Goal: Task Accomplishment & Management: Use online tool/utility

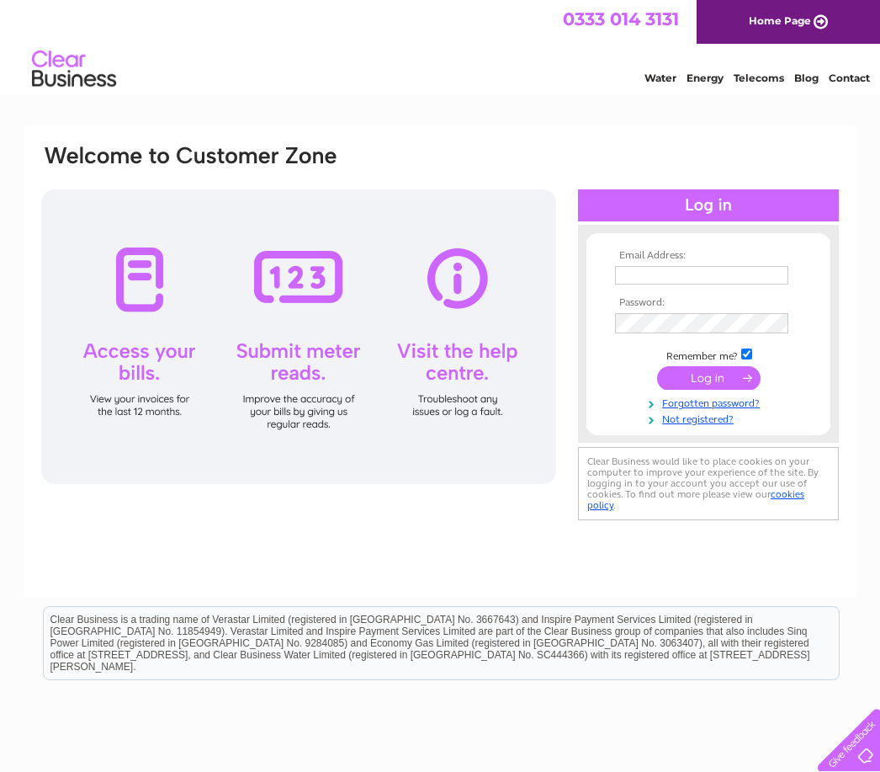
click at [692, 274] on input "text" at bounding box center [701, 275] width 173 height 19
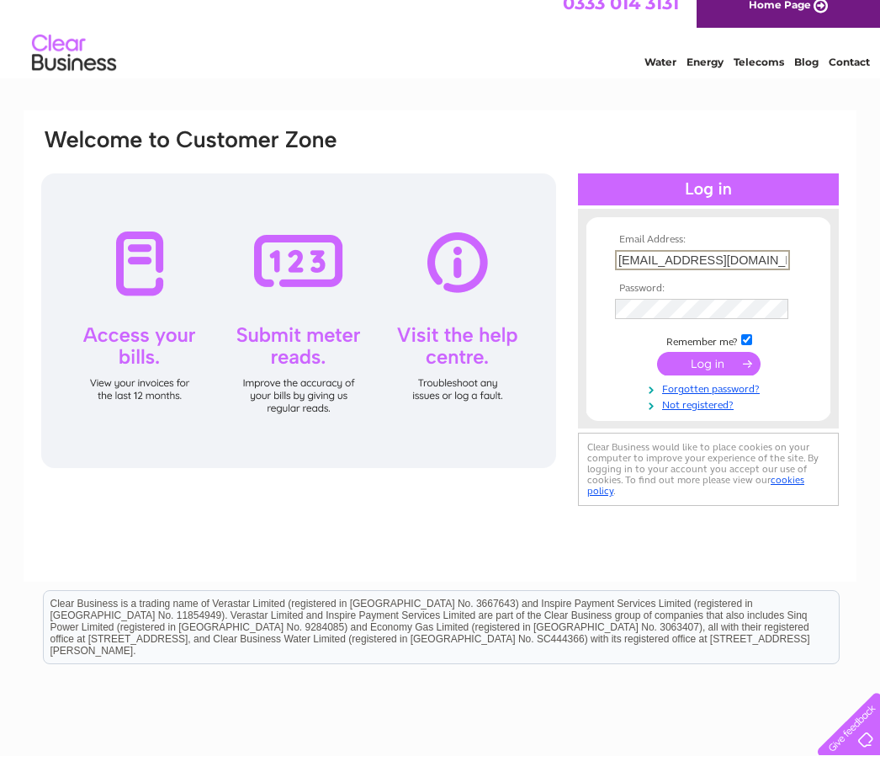
type input "[EMAIL_ADDRESS][DOMAIN_NAME]"
click at [722, 368] on input "submit" at bounding box center [708, 380] width 103 height 24
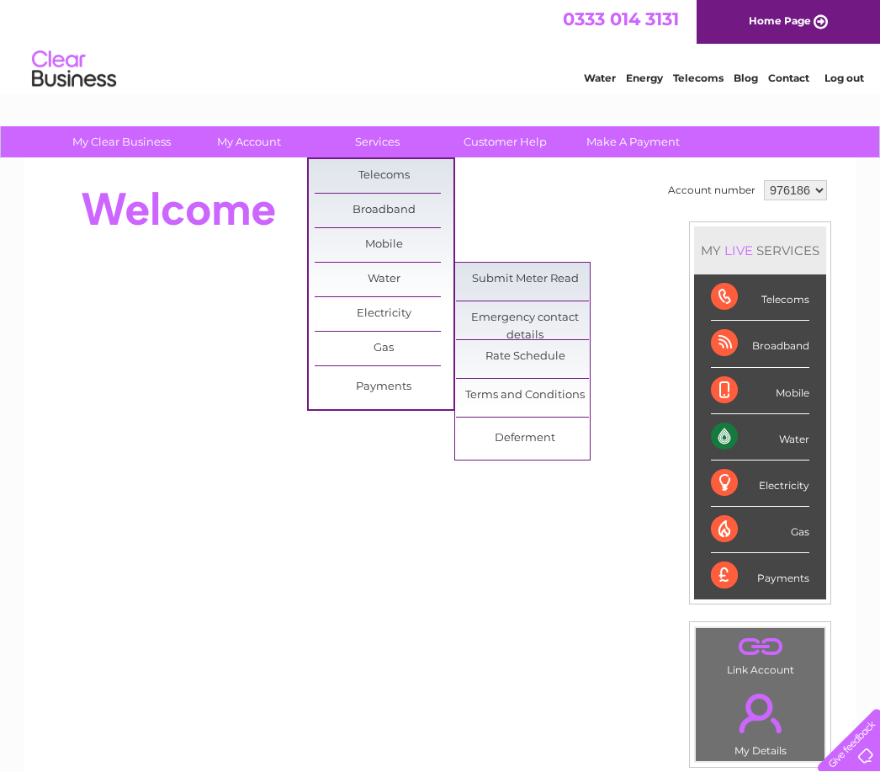
click at [541, 285] on link "Submit Meter Read" at bounding box center [525, 280] width 139 height 34
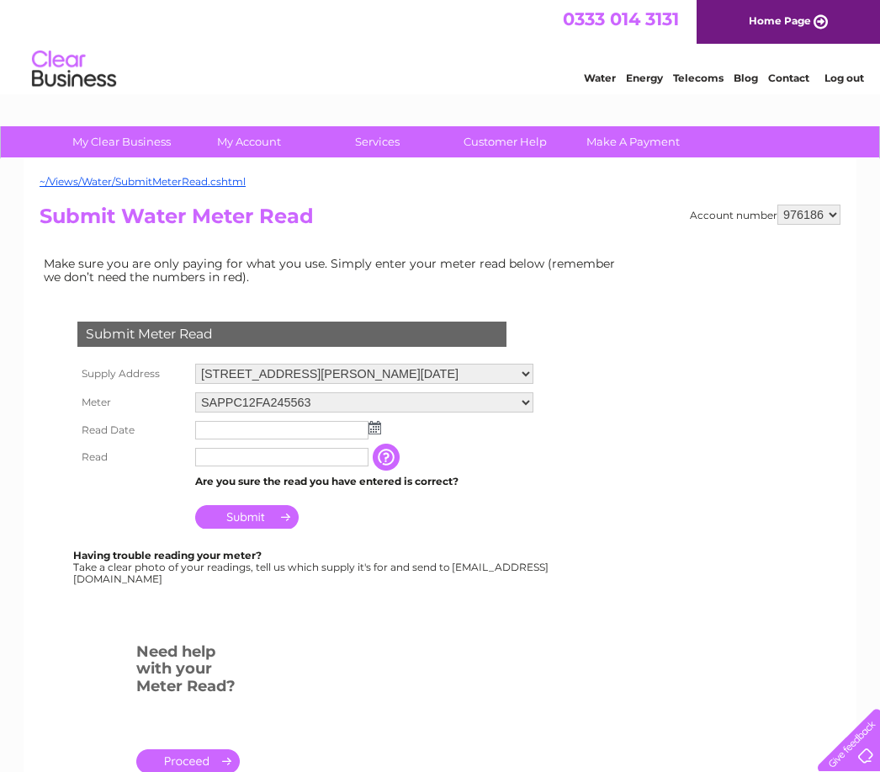
click at [365, 426] on input "text" at bounding box center [281, 430] width 173 height 19
click at [371, 432] on img at bounding box center [376, 428] width 13 height 13
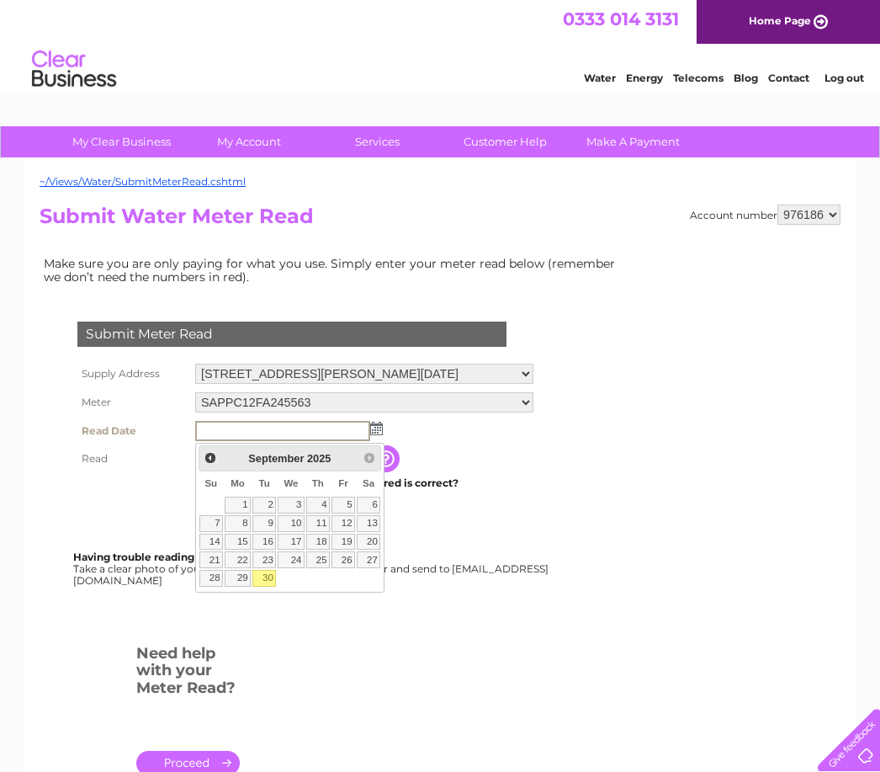
click at [275, 573] on link "30" at bounding box center [264, 578] width 24 height 17
type input "2025/09/30"
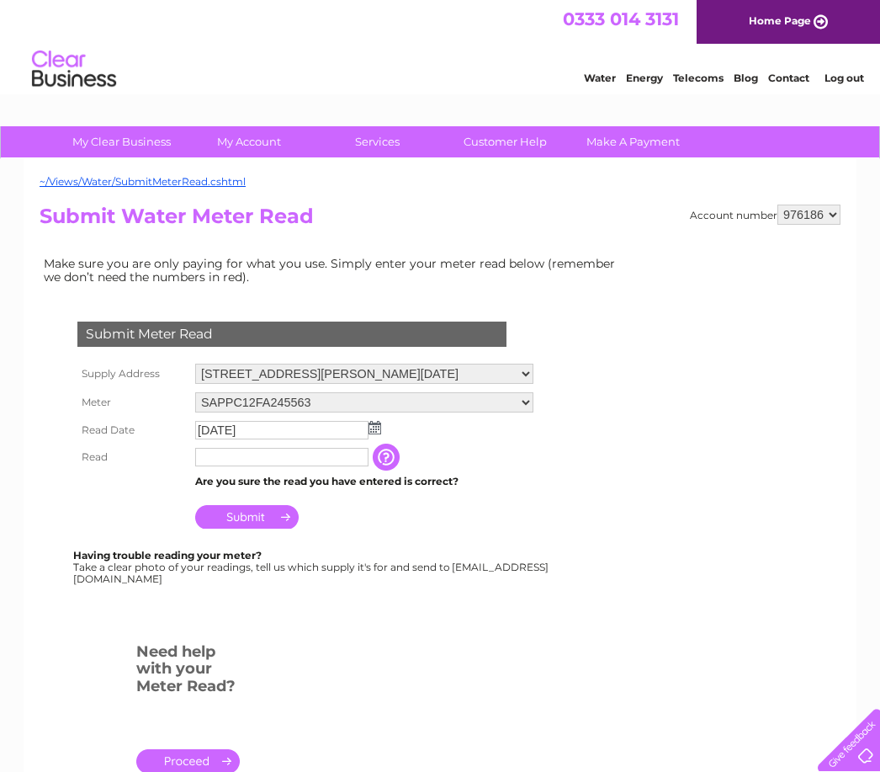
click at [281, 461] on input "text" at bounding box center [281, 457] width 173 height 19
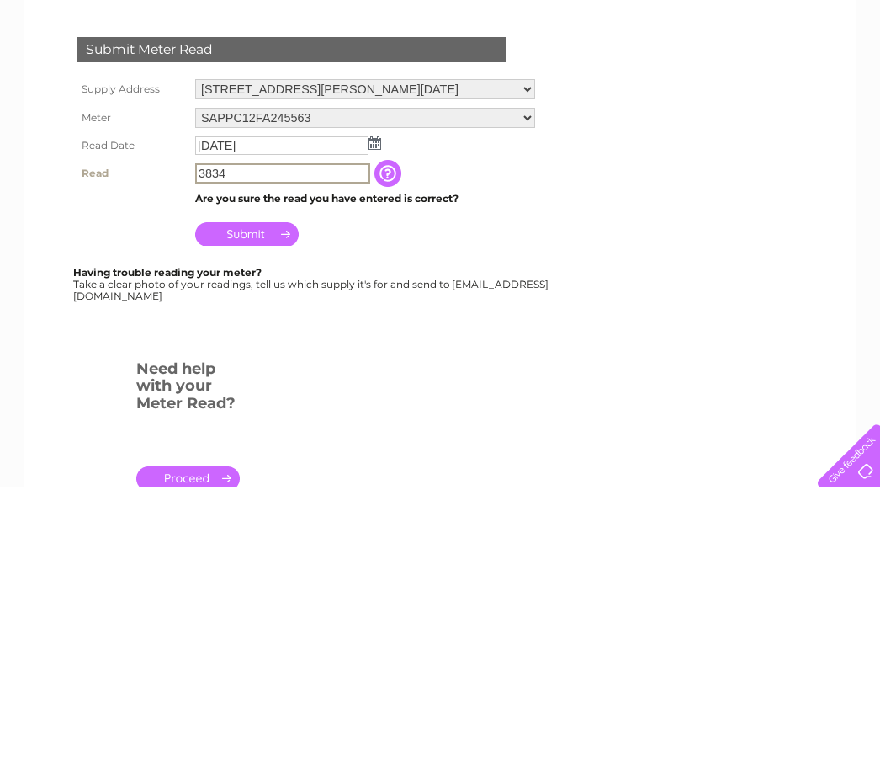
type input "3834"
click at [261, 507] on input "Submit" at bounding box center [246, 519] width 103 height 24
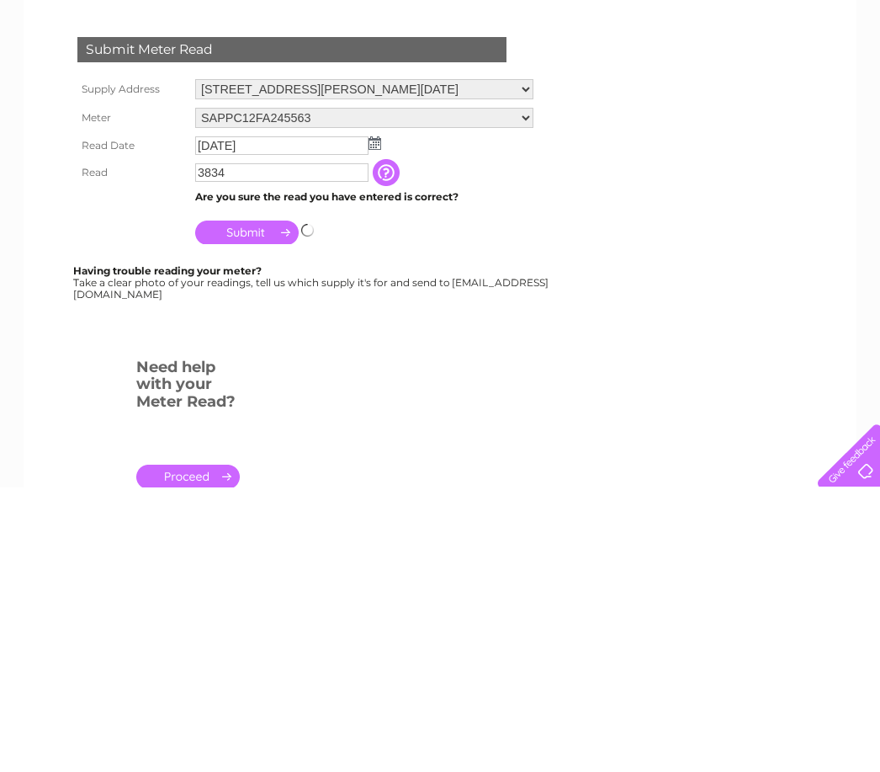
scroll to position [284, 0]
